Goal: Information Seeking & Learning: Learn about a topic

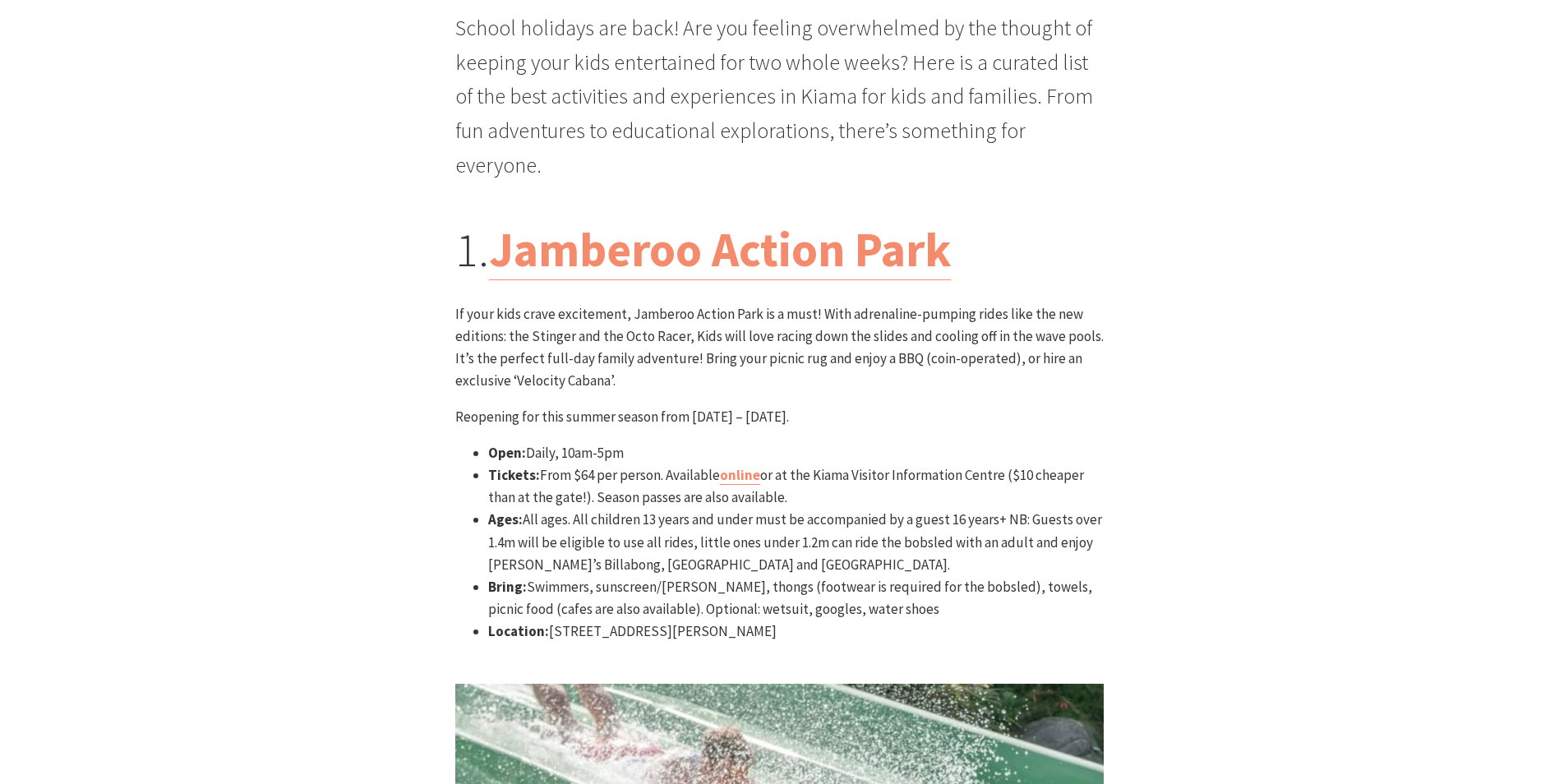
scroll to position [822, 0]
click at [739, 464] on link "online" at bounding box center [739, 473] width 40 height 19
click at [733, 464] on link "online" at bounding box center [739, 473] width 40 height 19
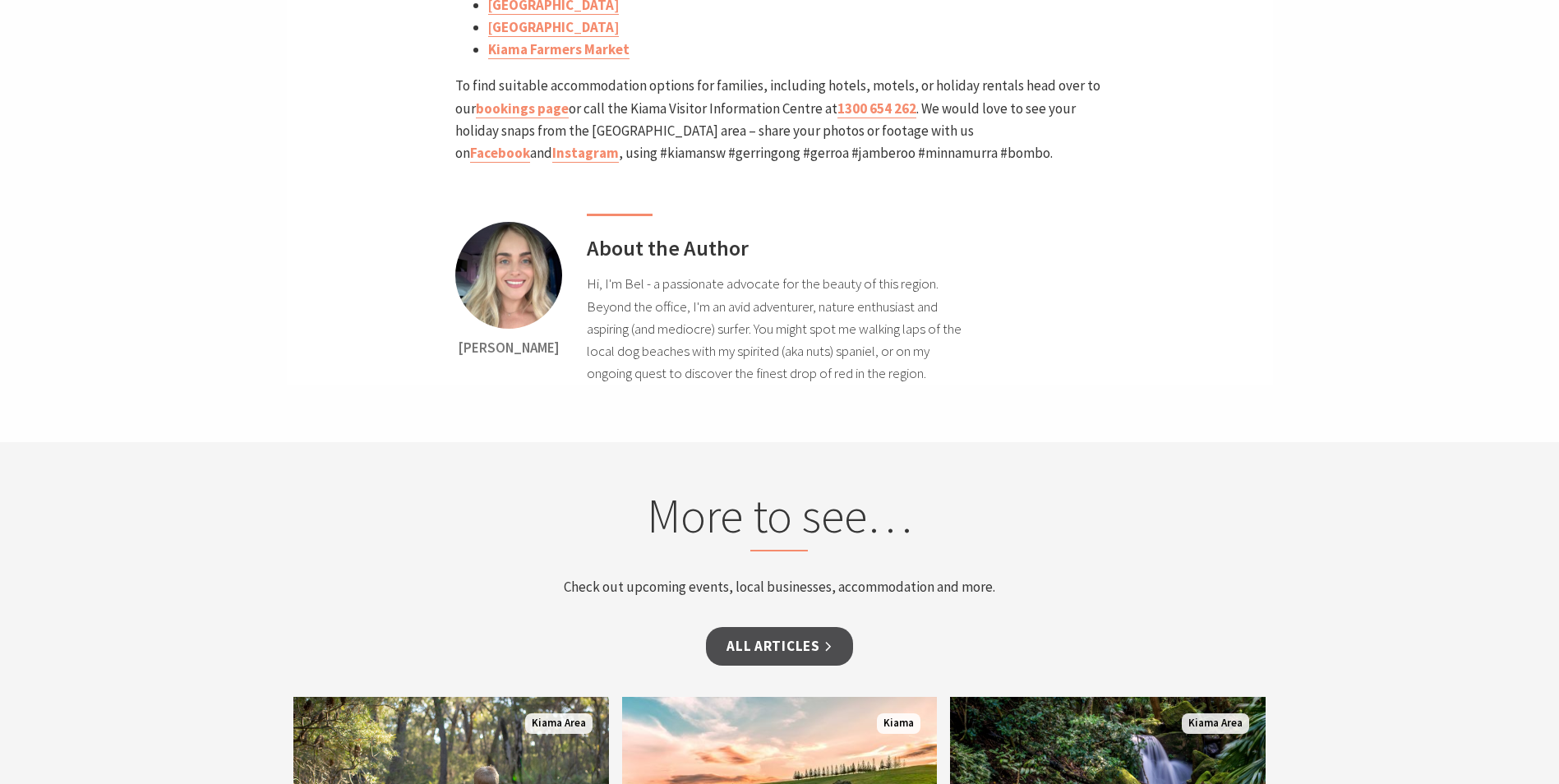
scroll to position [15857, 0]
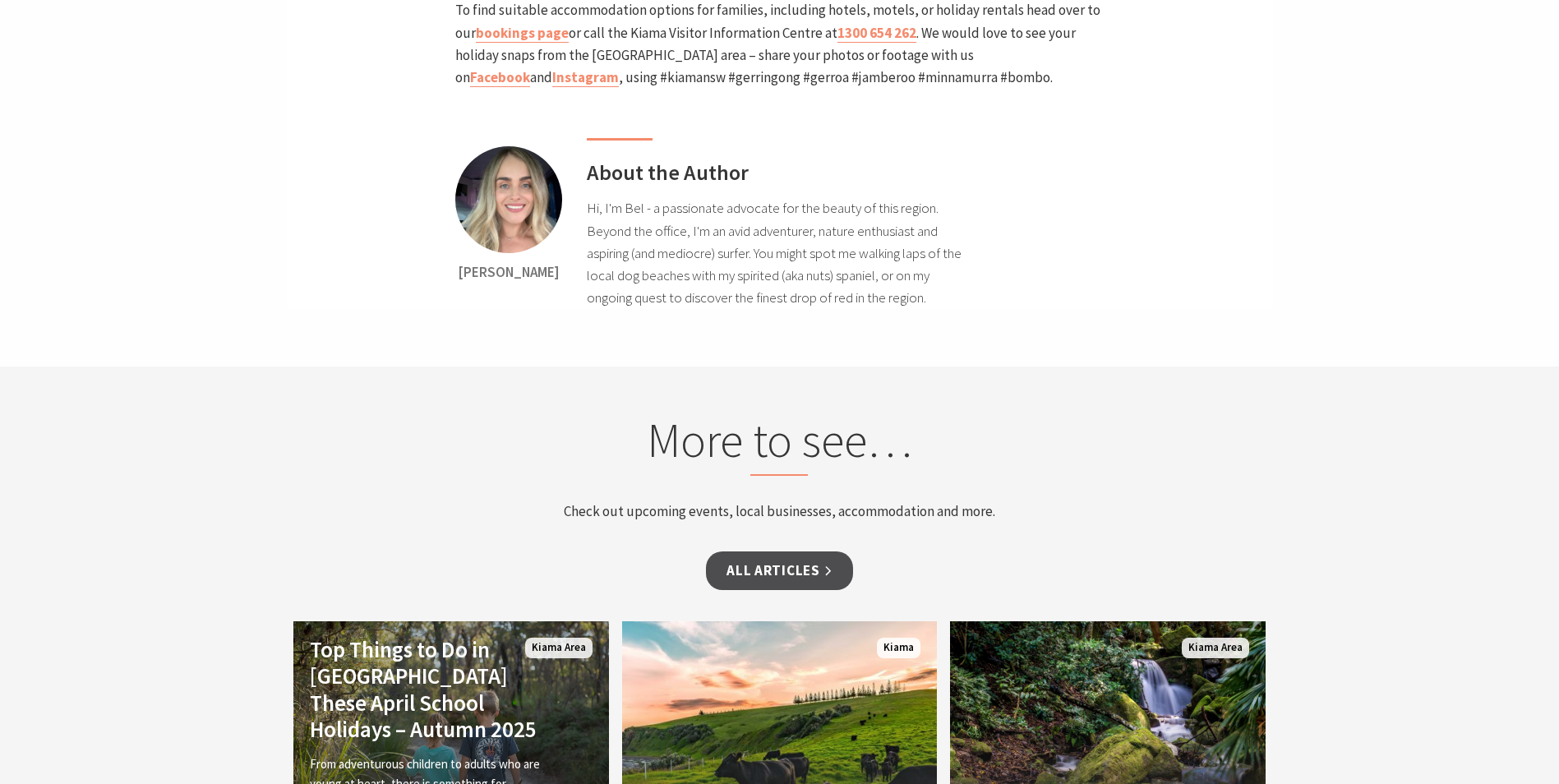
click at [439, 636] on div "Top Things to Do in [GEOGRAPHIC_DATA] These April School Holidays – Autumn 2025…" at bounding box center [427, 758] width 268 height 245
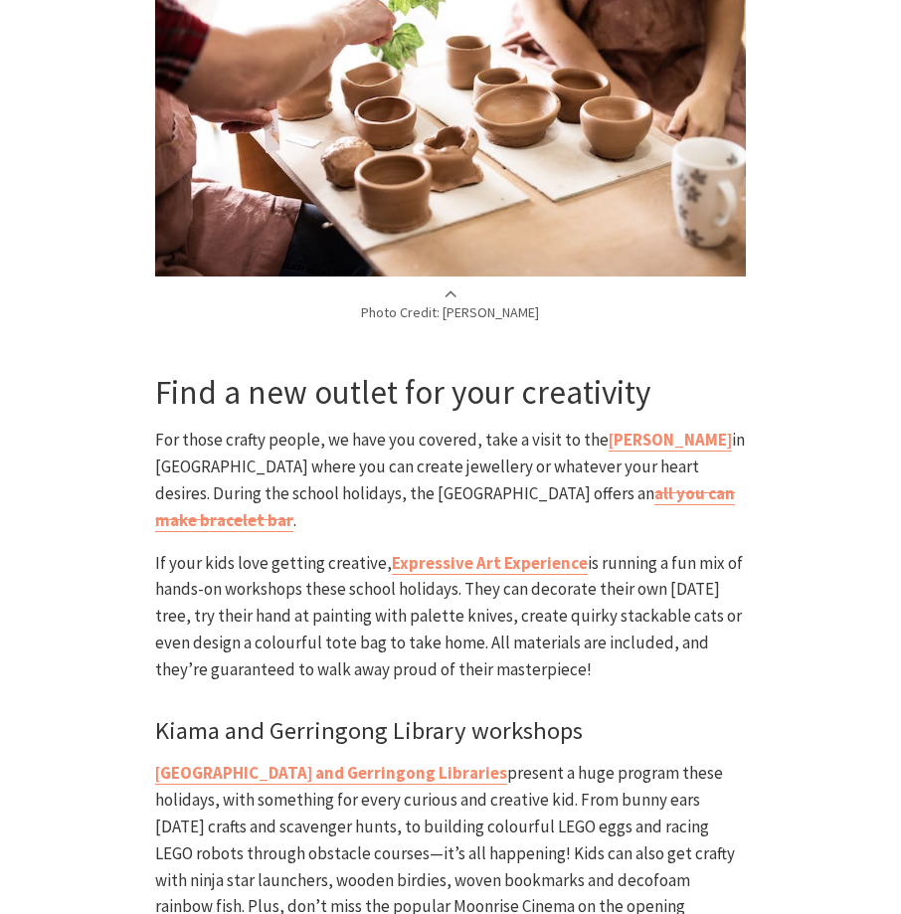
scroll to position [696, 0]
